Goal: Task Accomplishment & Management: Manage account settings

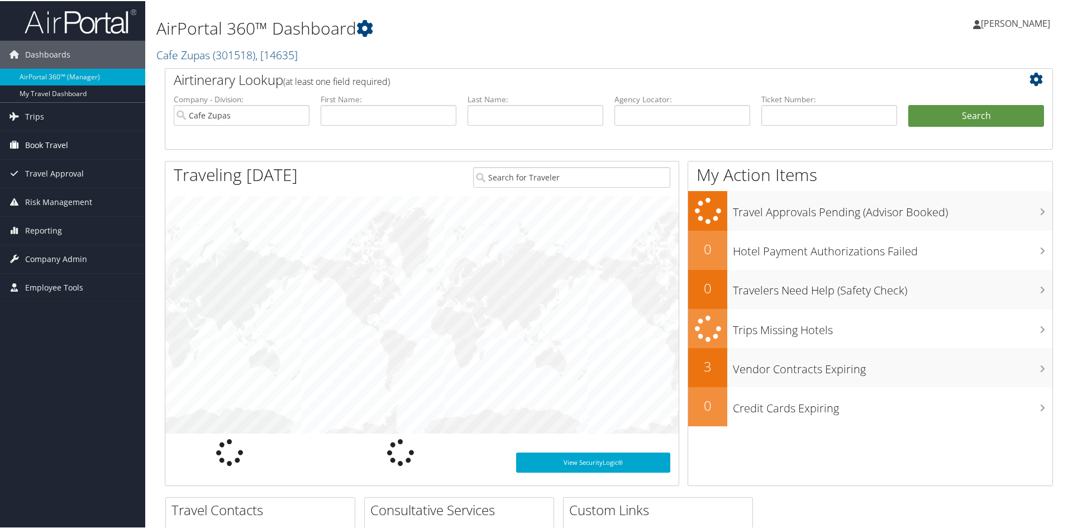
click at [59, 142] on span "Book Travel" at bounding box center [46, 144] width 43 height 28
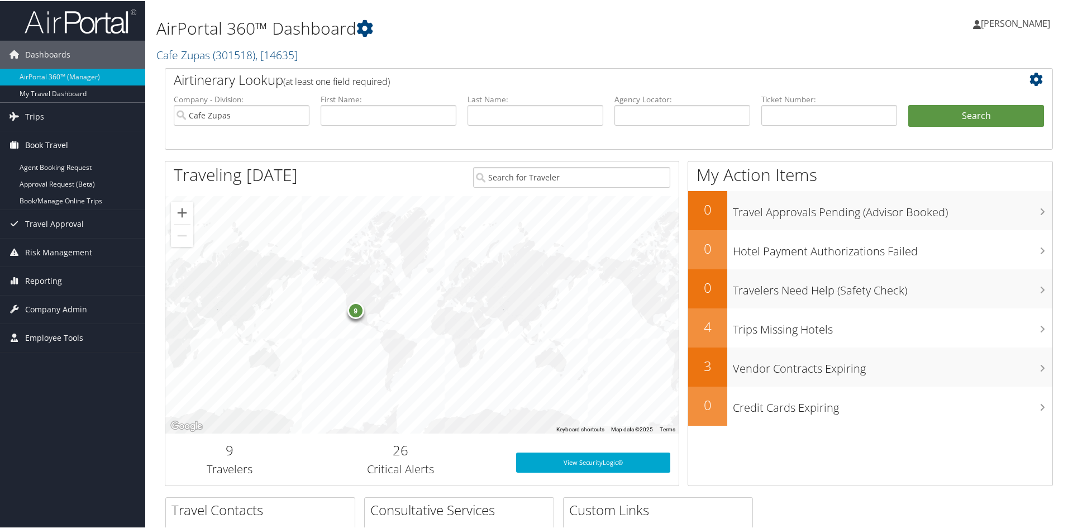
click at [58, 141] on span "Book Travel" at bounding box center [46, 144] width 43 height 28
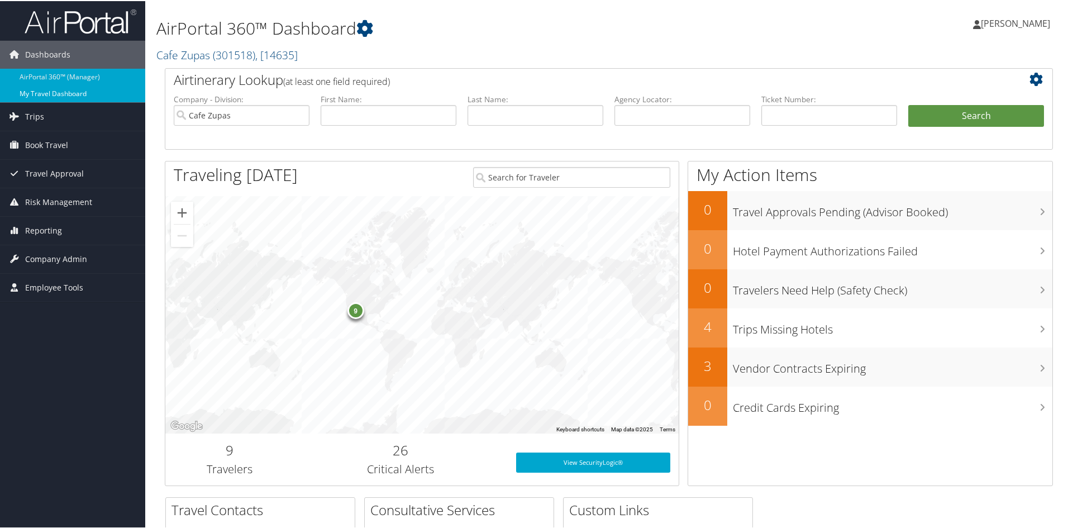
click at [56, 93] on link "My Travel Dashboard" at bounding box center [72, 92] width 145 height 17
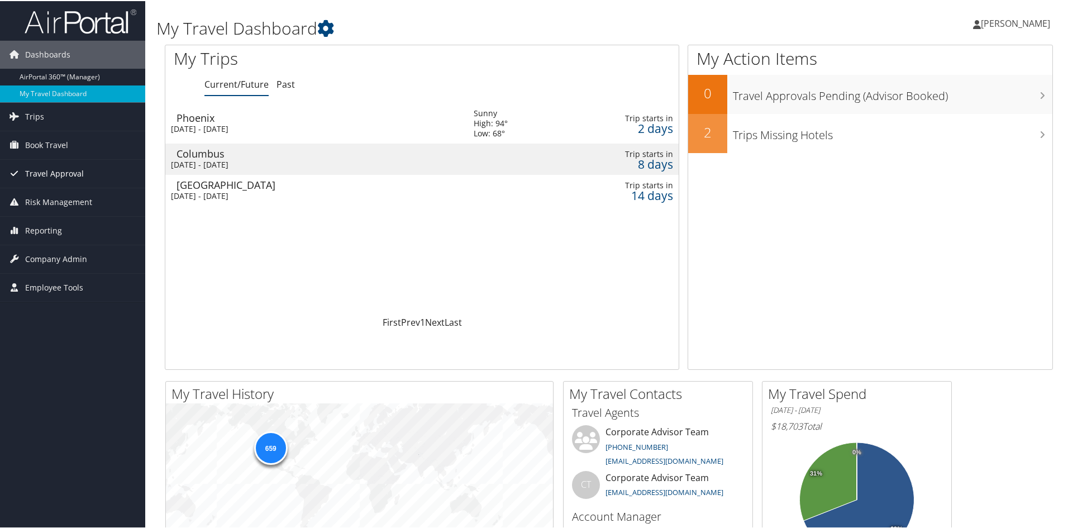
click at [66, 171] on span "Travel Approval" at bounding box center [54, 173] width 59 height 28
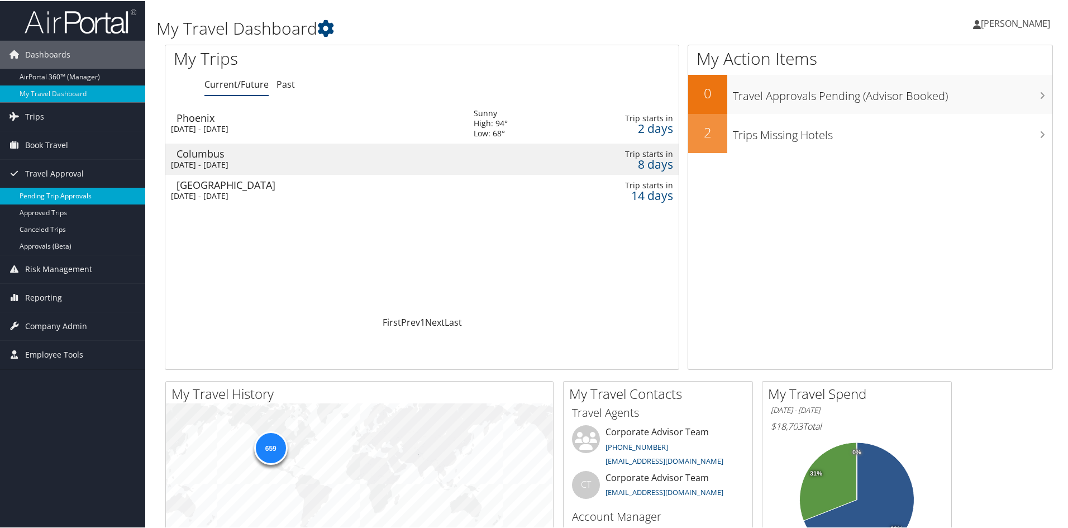
click at [63, 190] on link "Pending Trip Approvals" at bounding box center [72, 195] width 145 height 17
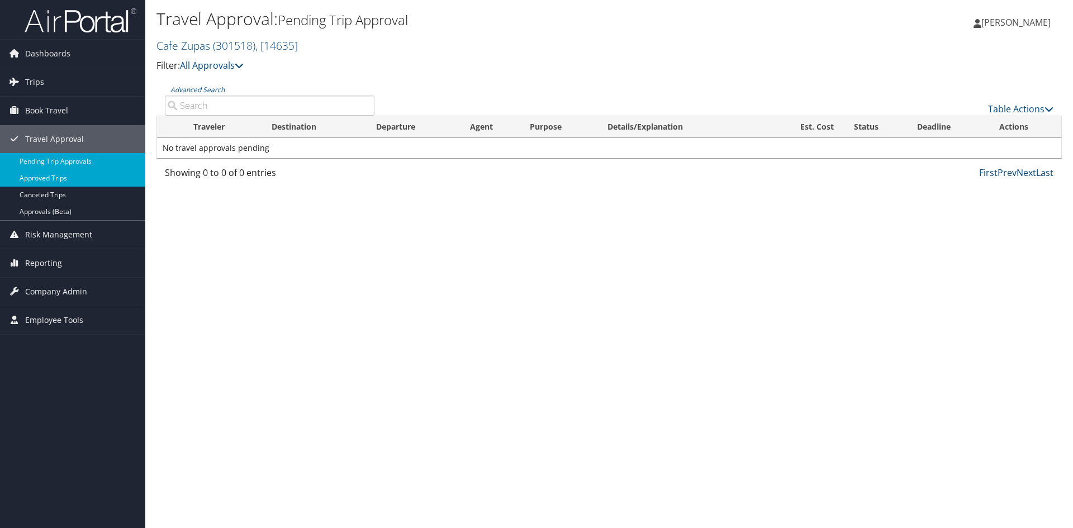
click at [52, 179] on link "Approved Trips" at bounding box center [72, 178] width 145 height 17
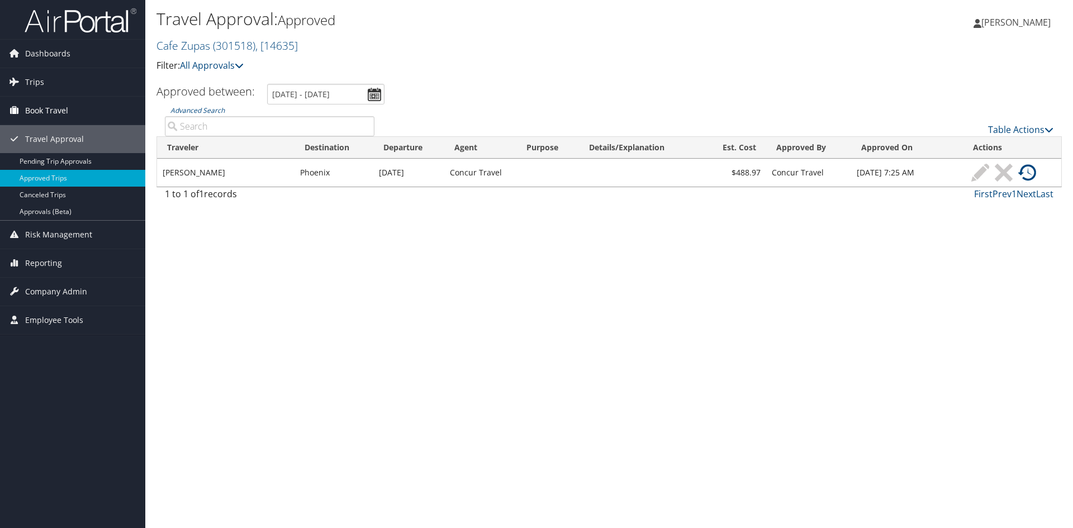
click at [39, 111] on span "Book Travel" at bounding box center [46, 111] width 43 height 28
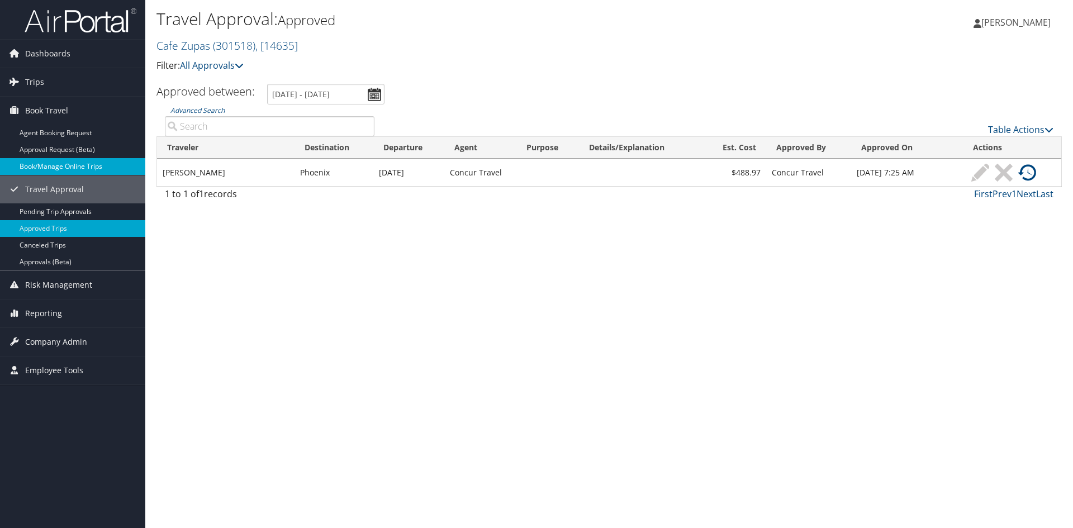
click at [49, 165] on link "Book/Manage Online Trips" at bounding box center [72, 166] width 145 height 17
